Goal: Transaction & Acquisition: Purchase product/service

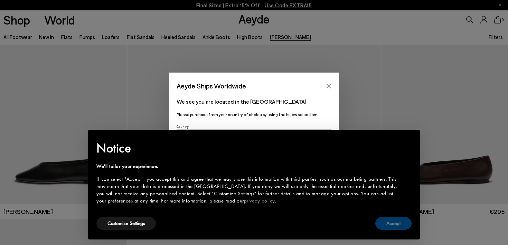
click at [403, 223] on button "Accept" at bounding box center [393, 223] width 36 height 13
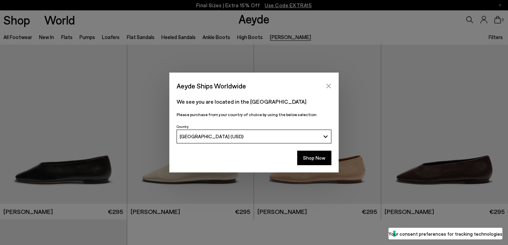
click at [332, 88] on button "Close" at bounding box center [329, 86] width 10 height 10
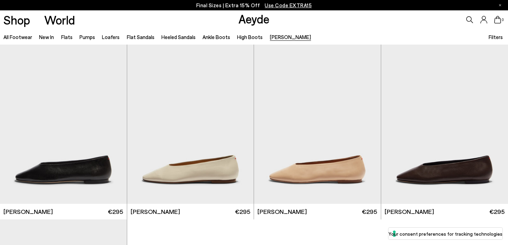
scroll to position [3, 0]
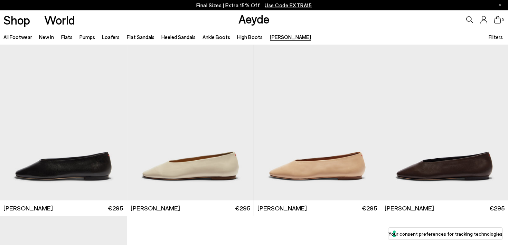
click at [59, 39] on ul "All Footwear New In Flats Pumps Loafers Flat Sandals Heeled Sandals Ankle Boots…" at bounding box center [160, 37] width 315 height 16
click at [63, 38] on link "Flats" at bounding box center [66, 37] width 11 height 6
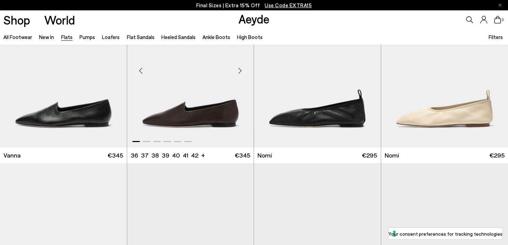
scroll to position [234, 0]
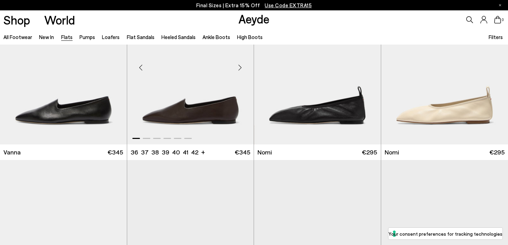
click at [206, 83] on img "1 / 6" at bounding box center [190, 64] width 127 height 159
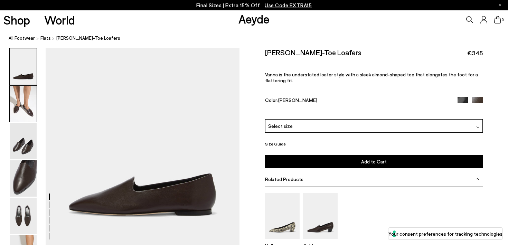
click at [25, 112] on img at bounding box center [23, 104] width 27 height 36
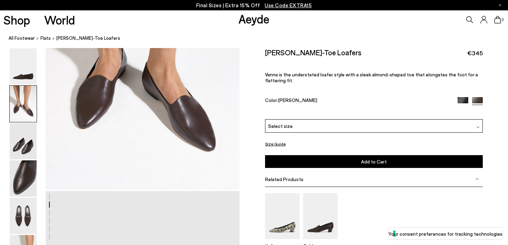
scroll to position [318, 0]
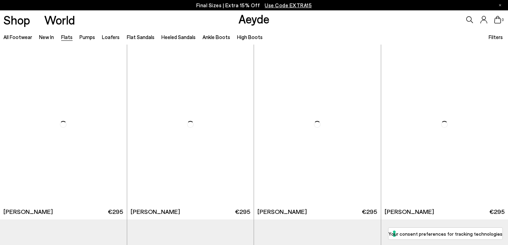
scroll to position [234, 0]
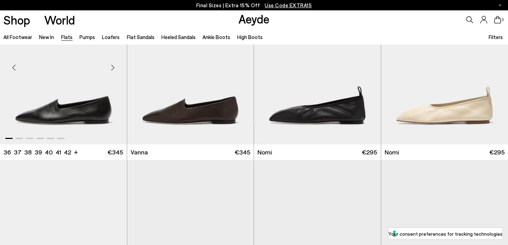
click at [78, 94] on img "1 / 6" at bounding box center [63, 64] width 127 height 159
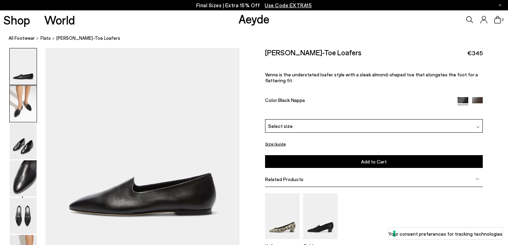
click at [29, 105] on img at bounding box center [23, 104] width 27 height 36
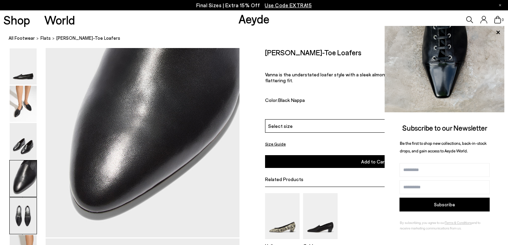
scroll to position [840, 0]
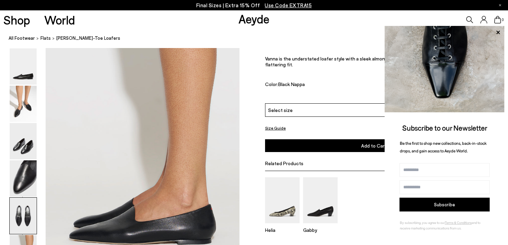
scroll to position [1285, 0]
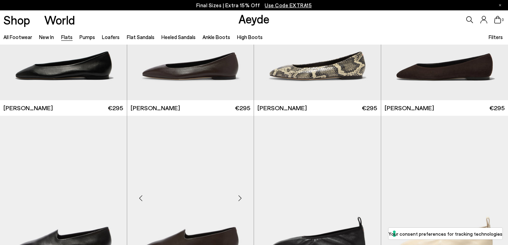
scroll to position [53, 0]
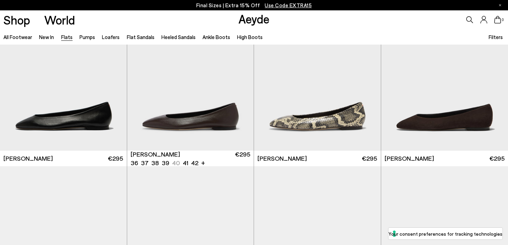
click at [208, 105] on img "1 / 6" at bounding box center [190, 70] width 127 height 159
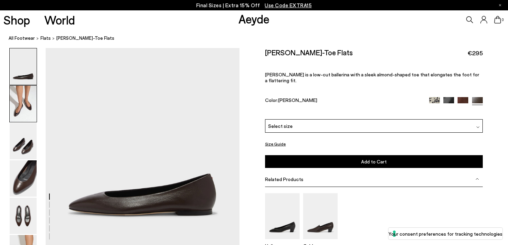
click at [31, 110] on img at bounding box center [23, 104] width 27 height 36
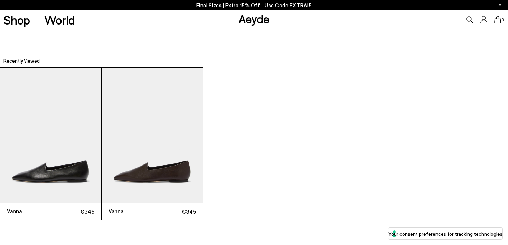
scroll to position [1739, 0]
